Goal: Task Accomplishment & Management: Use online tool/utility

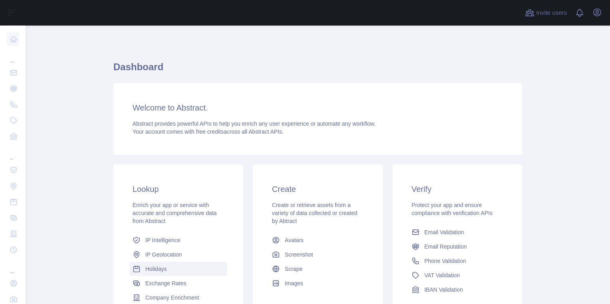
scroll to position [51, 0]
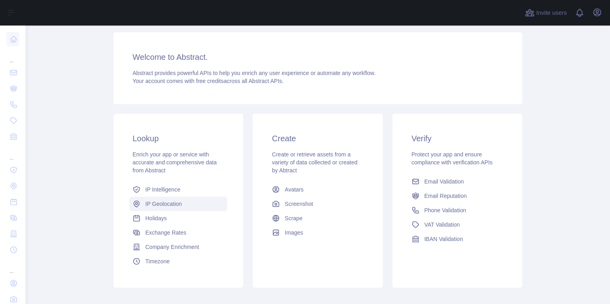
click at [171, 202] on span "IP Geolocation" at bounding box center [163, 204] width 37 height 8
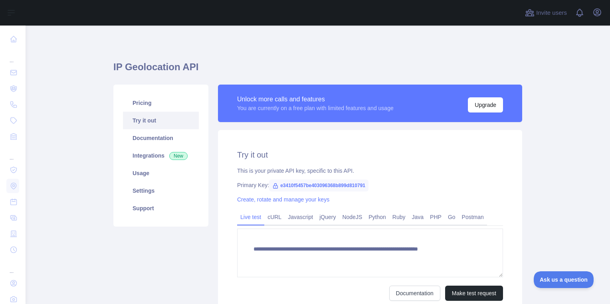
type textarea "**********"
drag, startPoint x: 373, startPoint y: 185, endPoint x: 275, endPoint y: 186, distance: 99.0
click at [275, 186] on div "Primary Key: e3410f5457be403096368b899d810791" at bounding box center [370, 185] width 266 height 8
copy span "e3410f5457be403096368b899d810791"
